Goal: Task Accomplishment & Management: Manage account settings

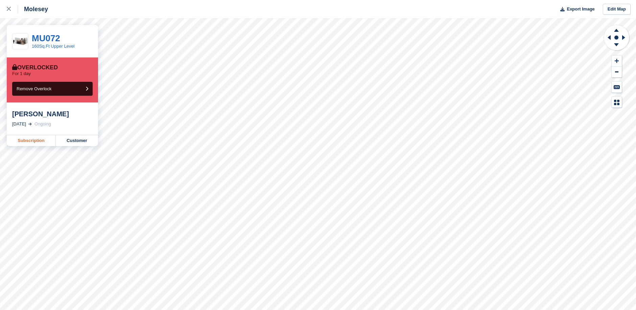
click at [32, 143] on link "Subscription" at bounding box center [31, 140] width 49 height 11
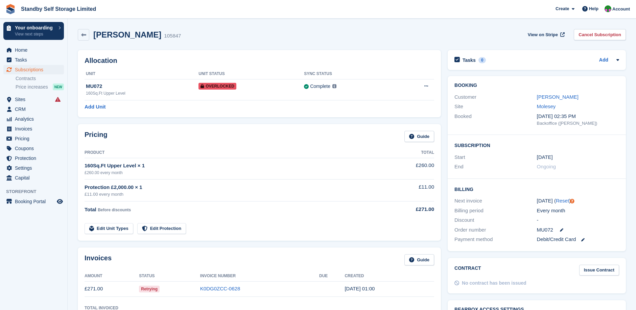
click at [222, 285] on td "K0DG0ZCC-0628" at bounding box center [259, 288] width 119 height 15
click at [546, 35] on span "View on Stripe" at bounding box center [543, 34] width 30 height 7
click at [223, 290] on link "K0DG0ZCC-0628" at bounding box center [220, 289] width 40 height 6
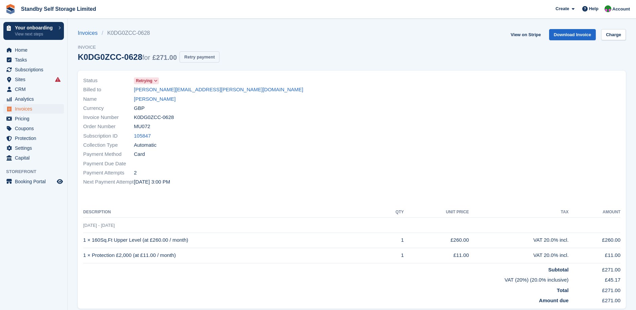
click at [193, 56] on button "Retry payment" at bounding box center [199, 56] width 40 height 11
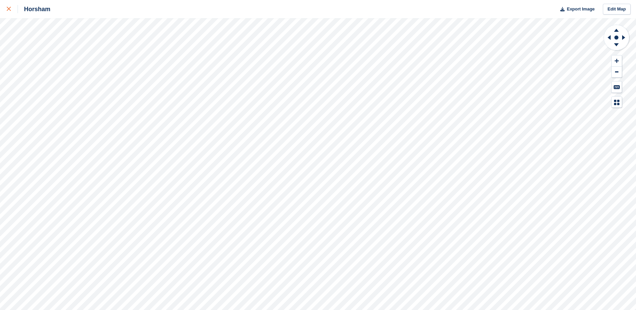
click at [9, 8] on icon at bounding box center [9, 9] width 4 height 4
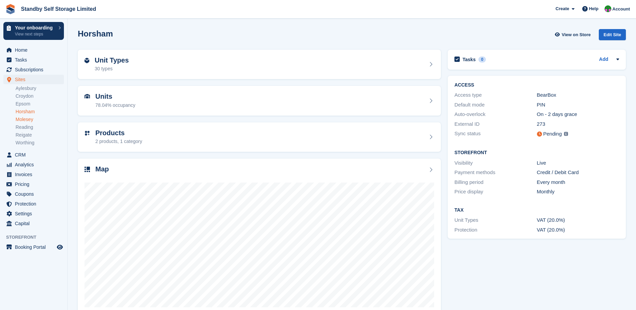
click at [22, 117] on link "Molesey" at bounding box center [40, 119] width 48 height 6
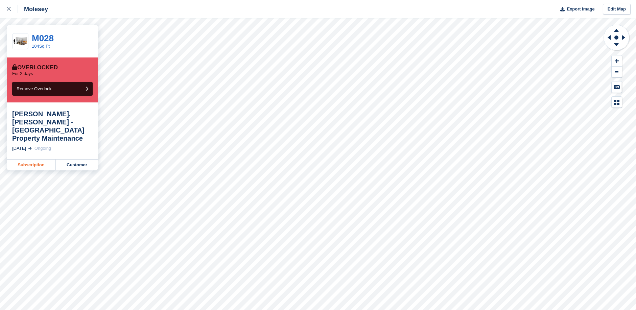
click at [44, 160] on link "Subscription" at bounding box center [31, 165] width 49 height 11
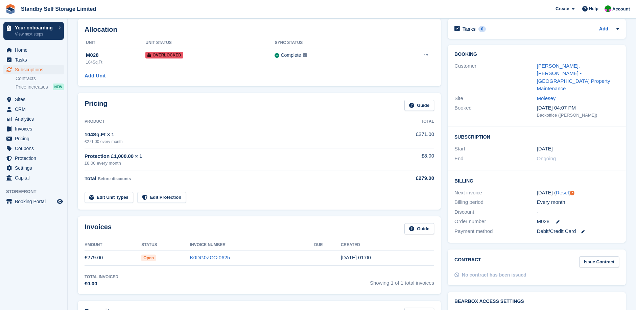
scroll to position [34, 0]
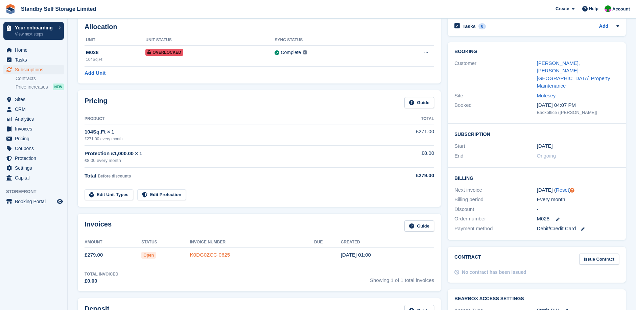
click at [210, 254] on link "K0DG0ZCC-0625" at bounding box center [210, 255] width 40 height 6
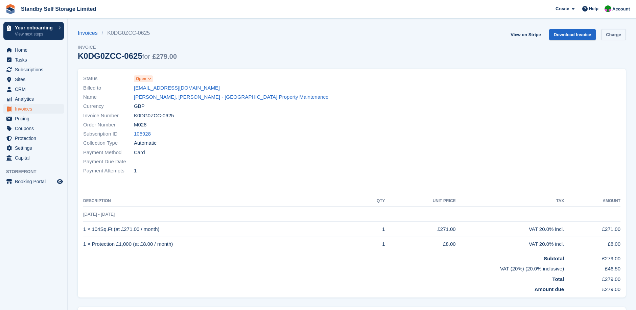
click at [617, 35] on link "Charge" at bounding box center [613, 34] width 25 height 11
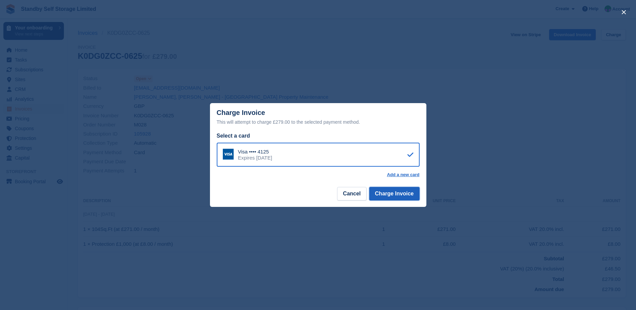
click at [395, 196] on button "Charge Invoice" at bounding box center [394, 194] width 50 height 14
